Goal: Navigation & Orientation: Find specific page/section

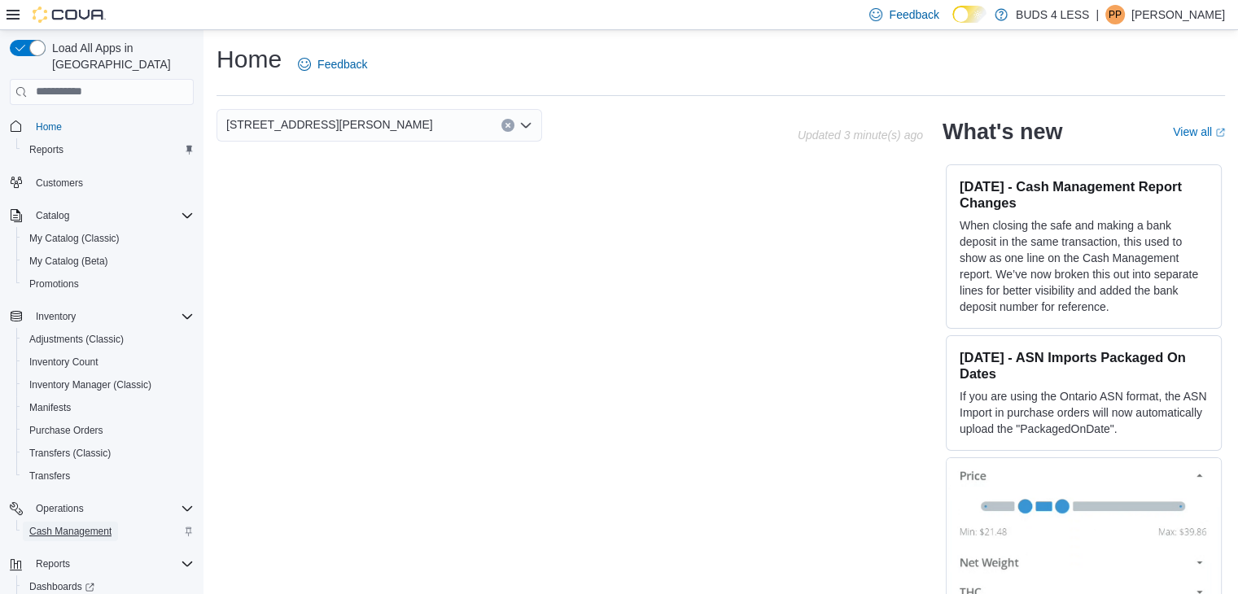
click at [81, 525] on span "Cash Management" at bounding box center [70, 531] width 82 height 13
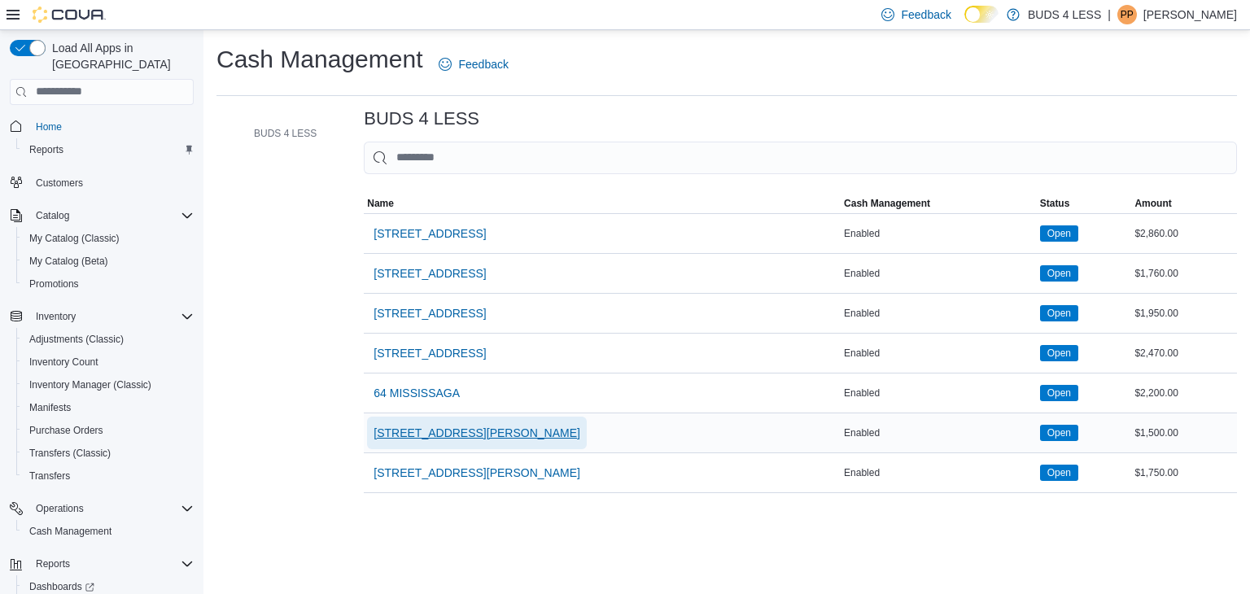
click at [404, 435] on span "[STREET_ADDRESS][PERSON_NAME]" at bounding box center [476, 433] width 207 height 16
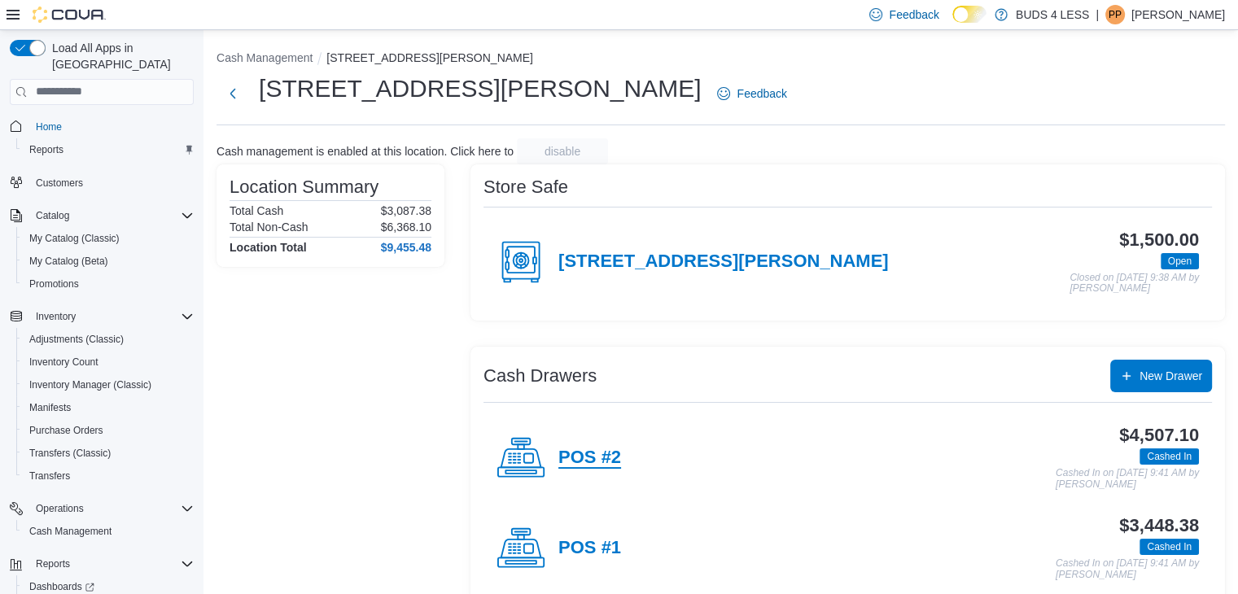
click at [615, 464] on h4 "POS #2" at bounding box center [589, 458] width 63 height 21
click at [589, 538] on h4 "POS #1" at bounding box center [589, 548] width 63 height 21
